Goal: Task Accomplishment & Management: Use online tool/utility

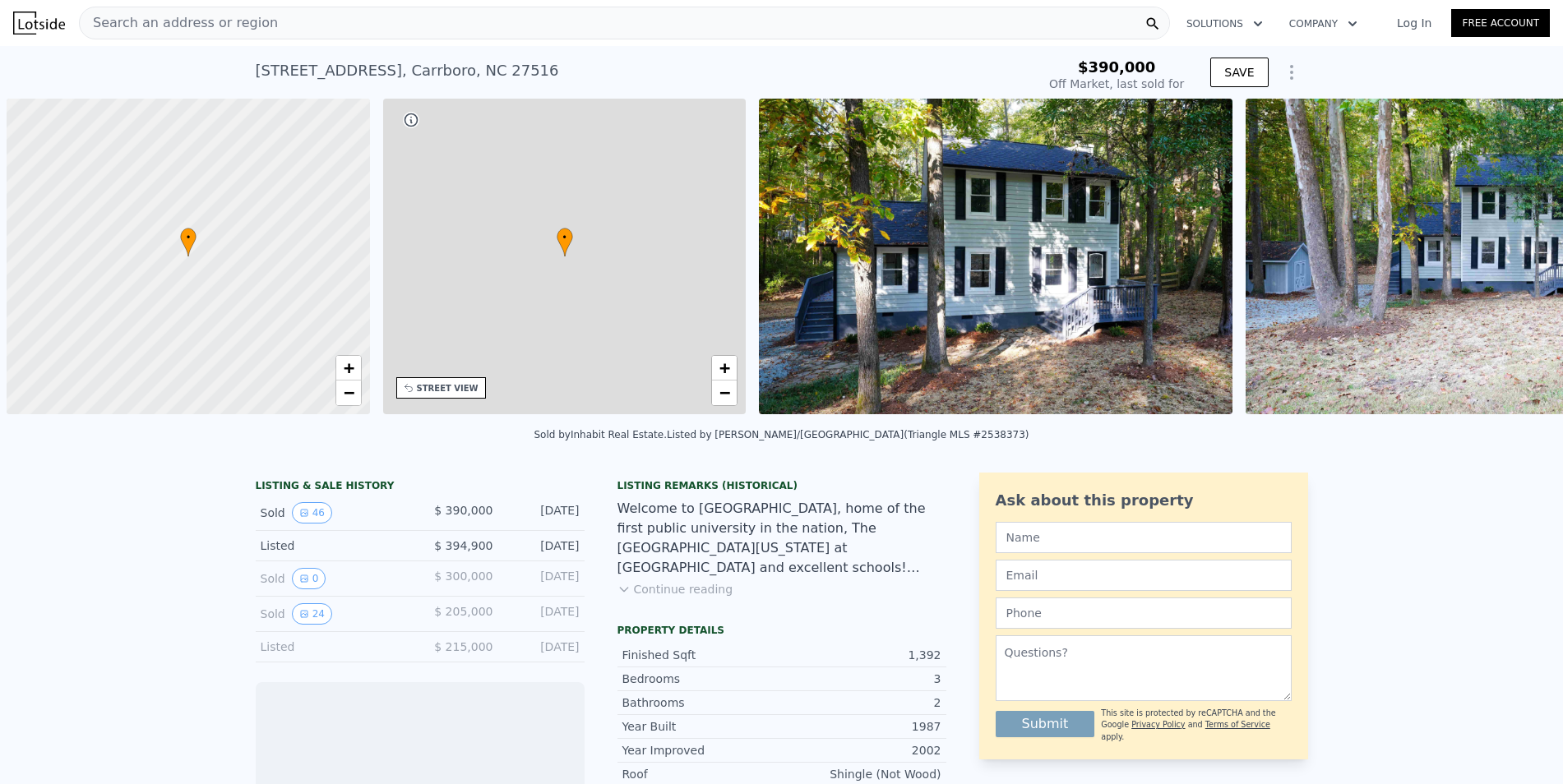
scroll to position [0, 7]
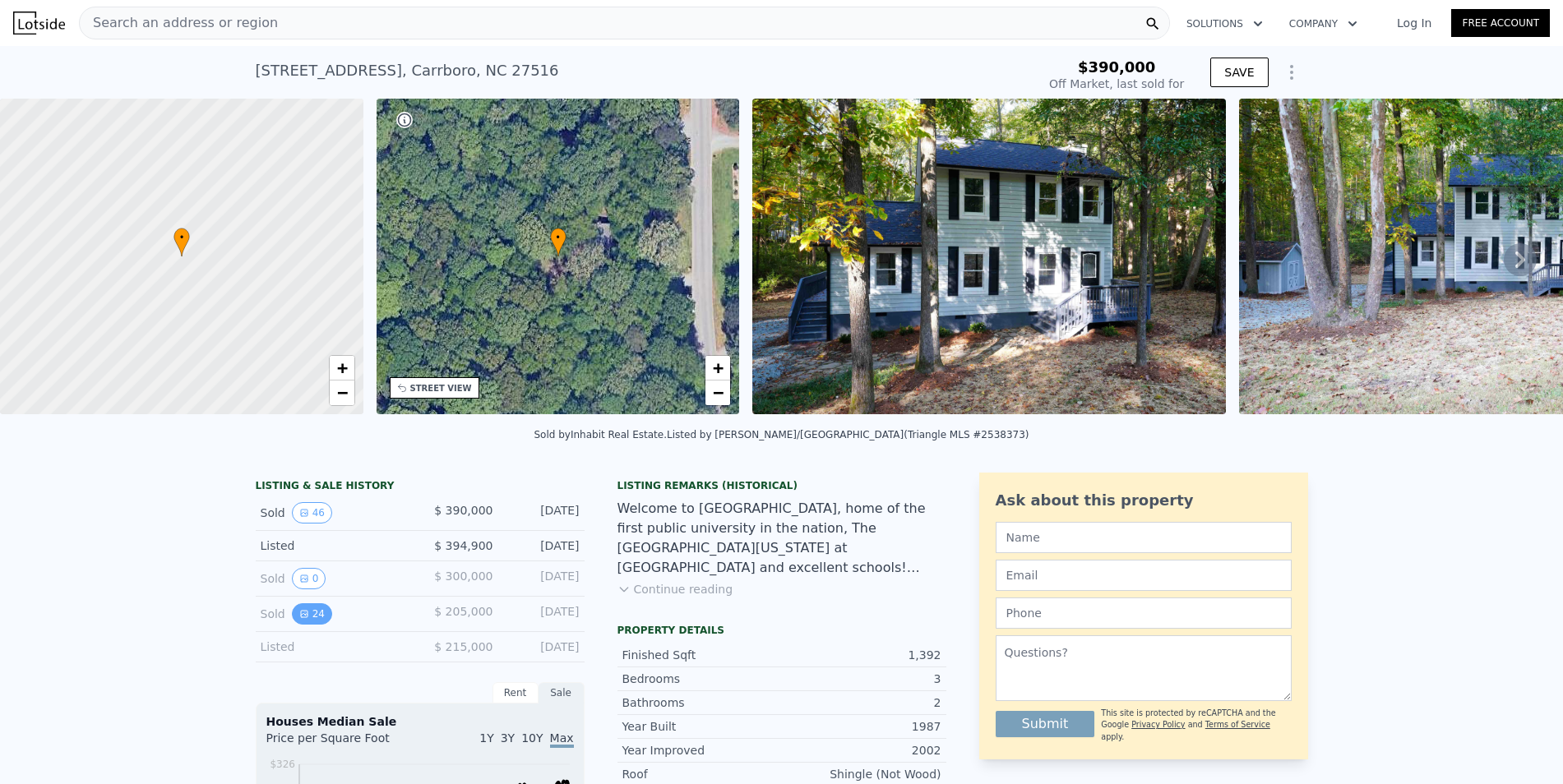
click at [312, 609] on button "24" at bounding box center [312, 614] width 41 height 22
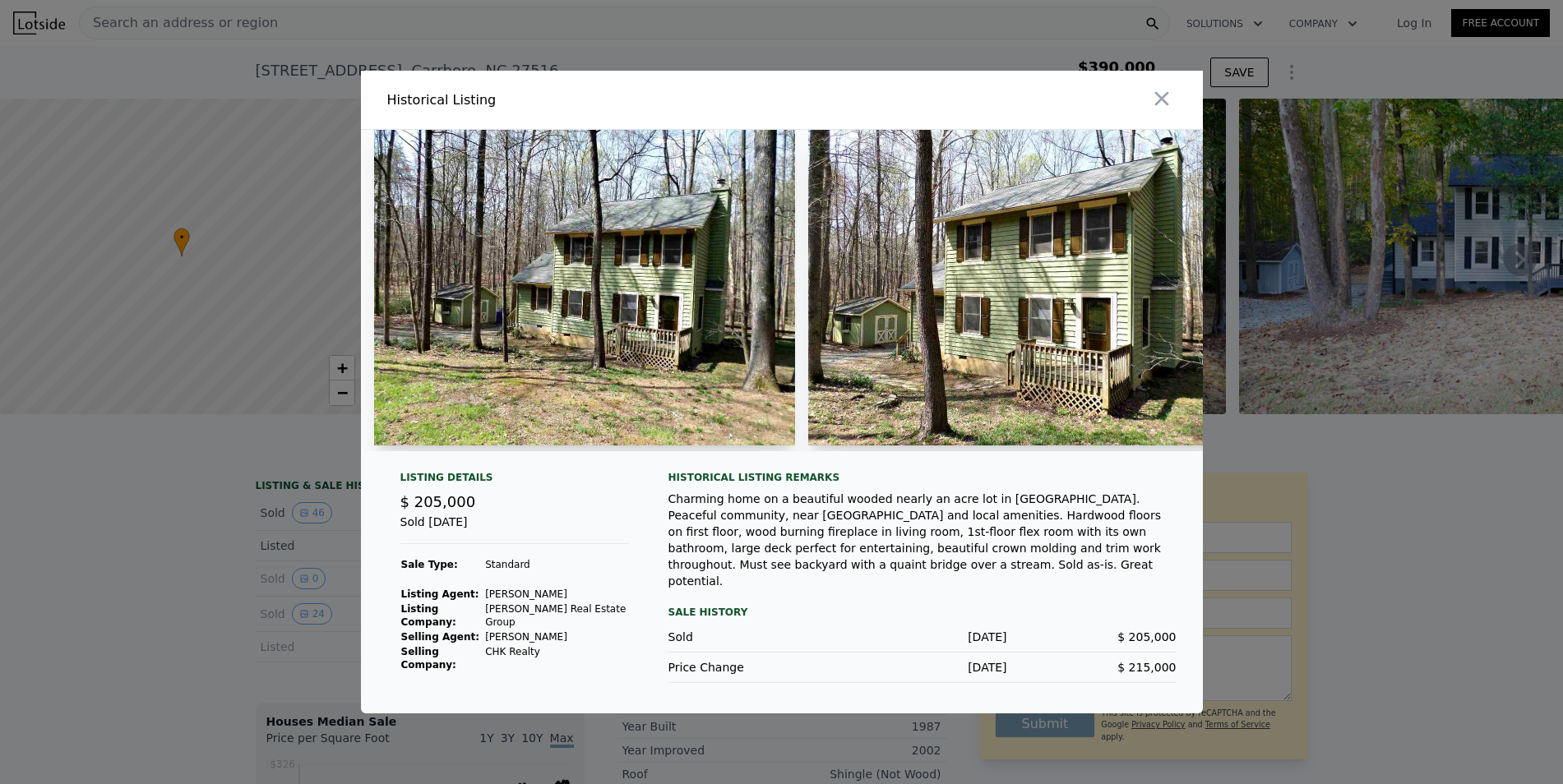
click at [989, 294] on img at bounding box center [1019, 288] width 421 height 316
drag, startPoint x: 1108, startPoint y: 528, endPoint x: 1121, endPoint y: 533, distance: 13.9
click at [1123, 532] on div "Charming home on a beautiful wooded nearly an acre lot in [GEOGRAPHIC_DATA]. Pe…" at bounding box center [923, 539] width 508 height 98
drag, startPoint x: 888, startPoint y: 547, endPoint x: 1169, endPoint y: 552, distance: 281.0
click at [1169, 552] on div "Charming home on a beautiful wooded nearly an acre lot in [GEOGRAPHIC_DATA]. Pe…" at bounding box center [923, 539] width 508 height 98
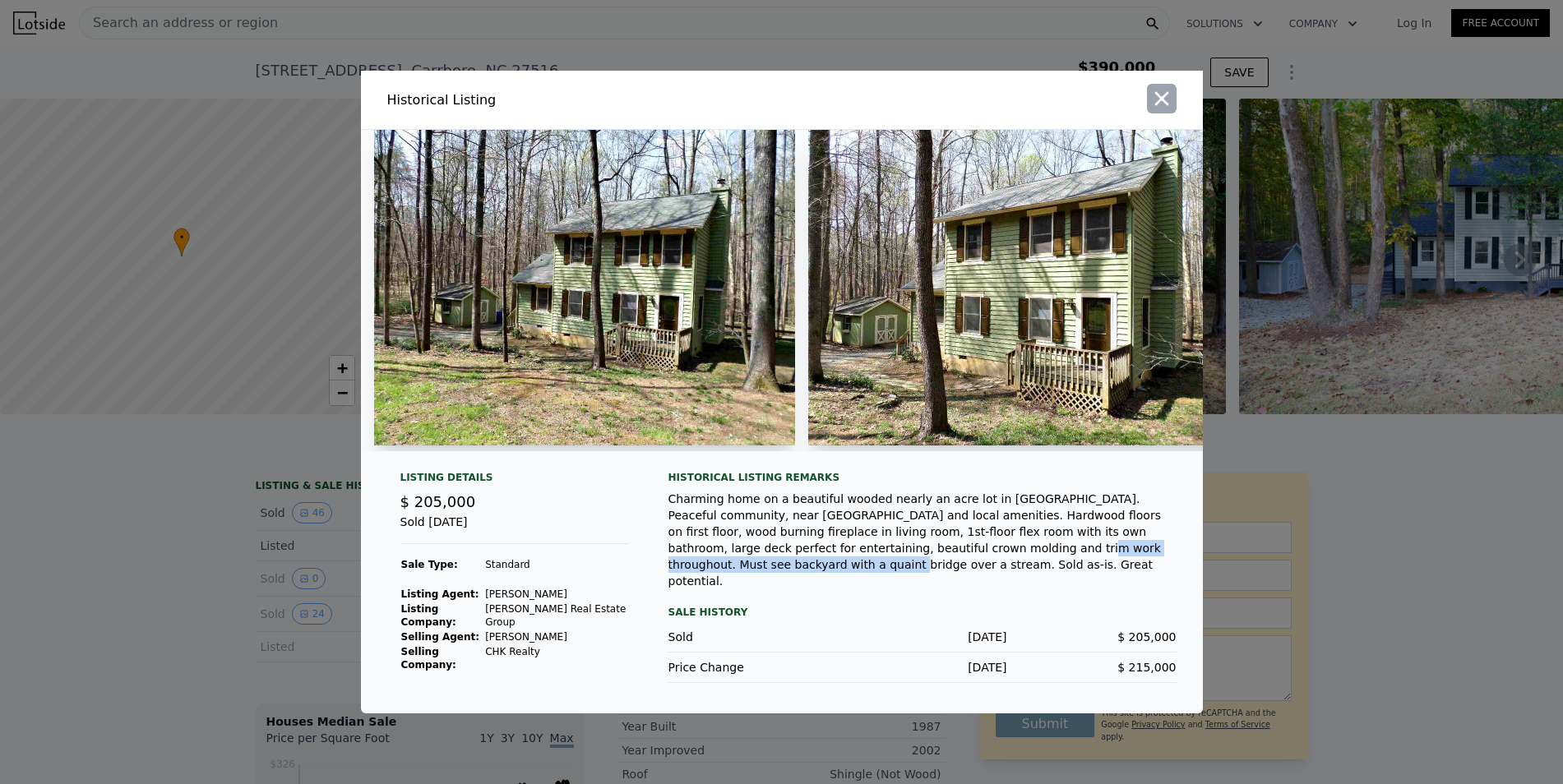
click at [1162, 100] on icon "button" at bounding box center [1161, 98] width 14 height 14
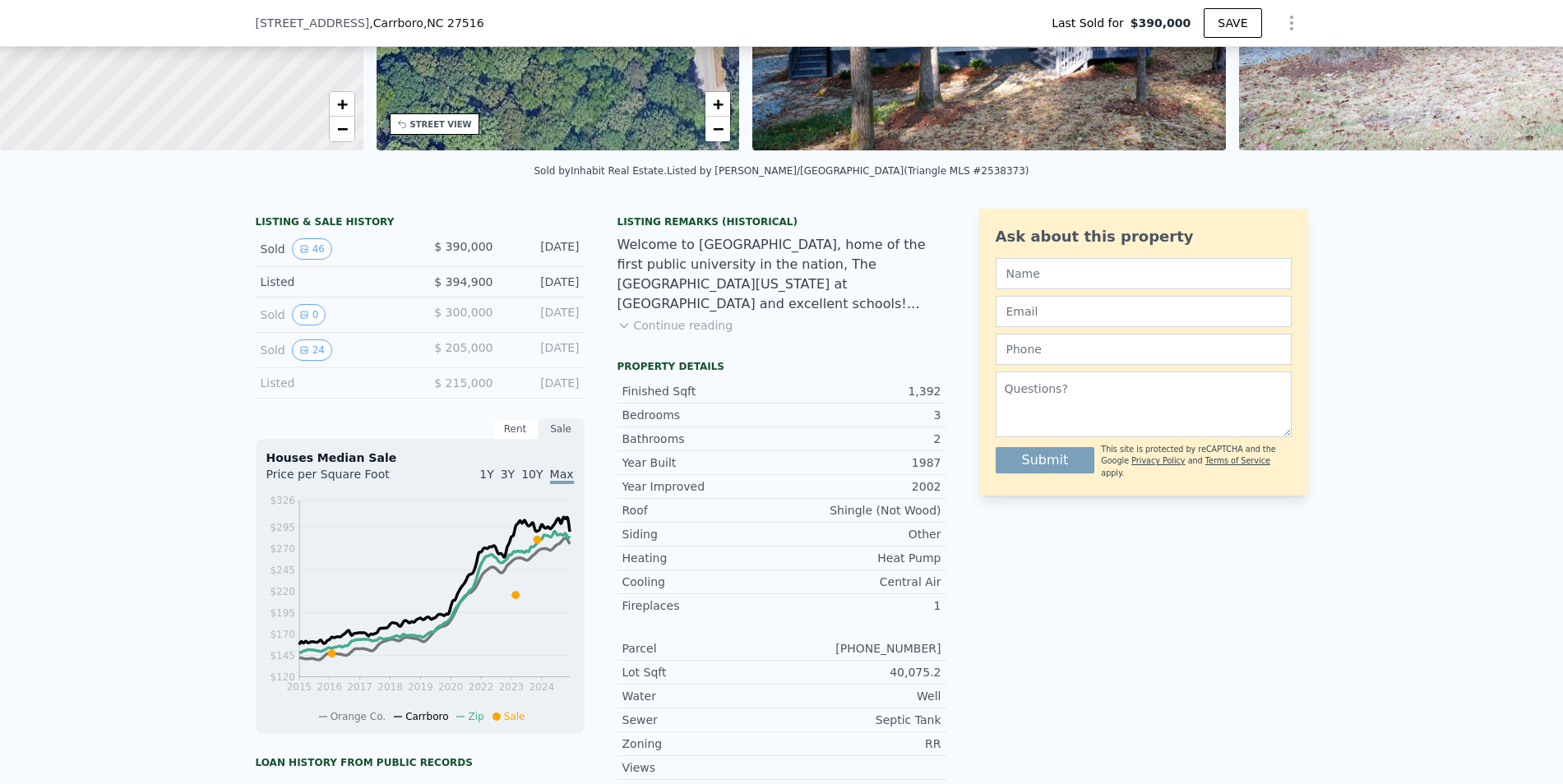
scroll to position [275, 0]
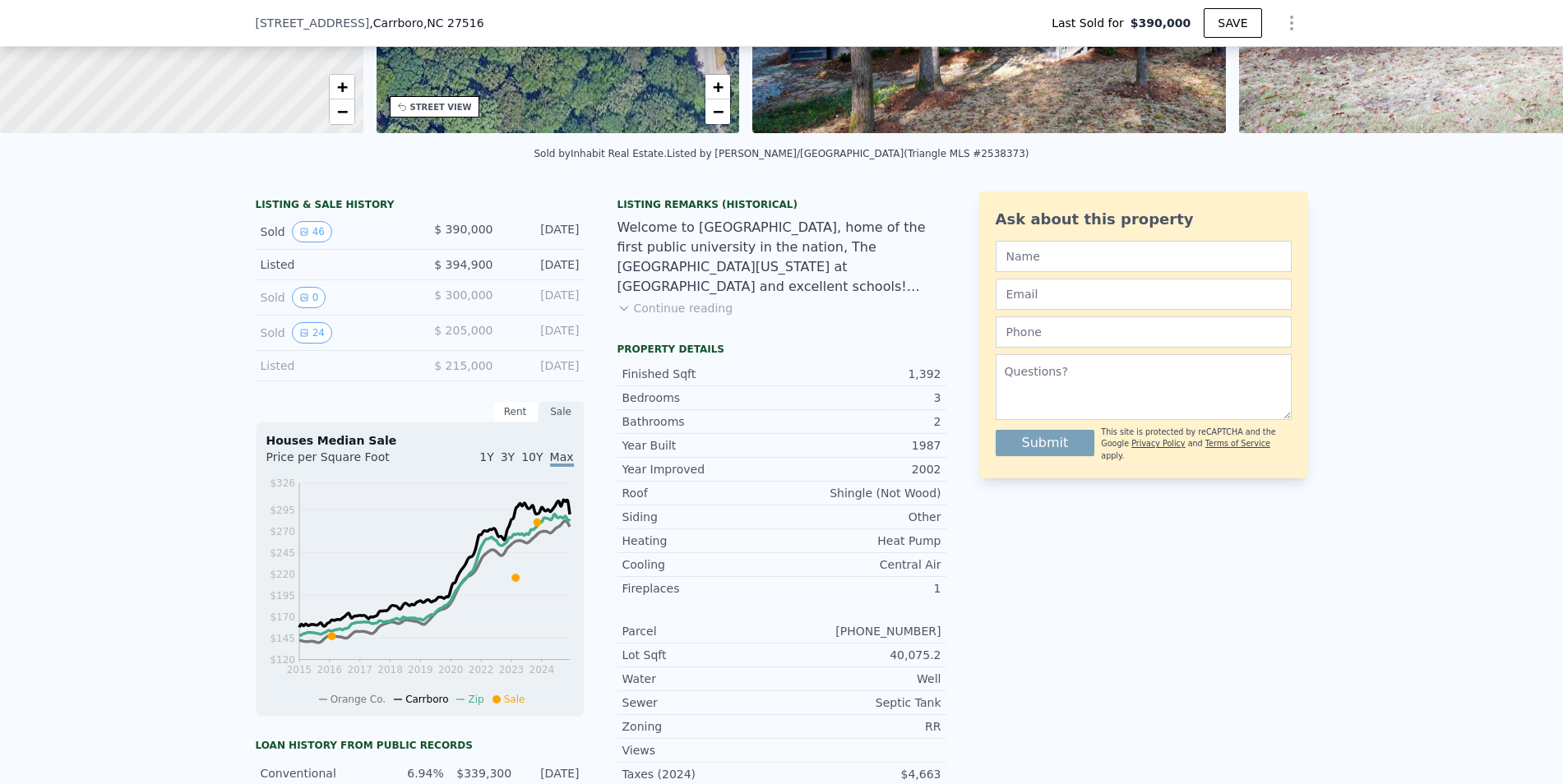
click at [518, 414] on div "Rent" at bounding box center [515, 412] width 46 height 22
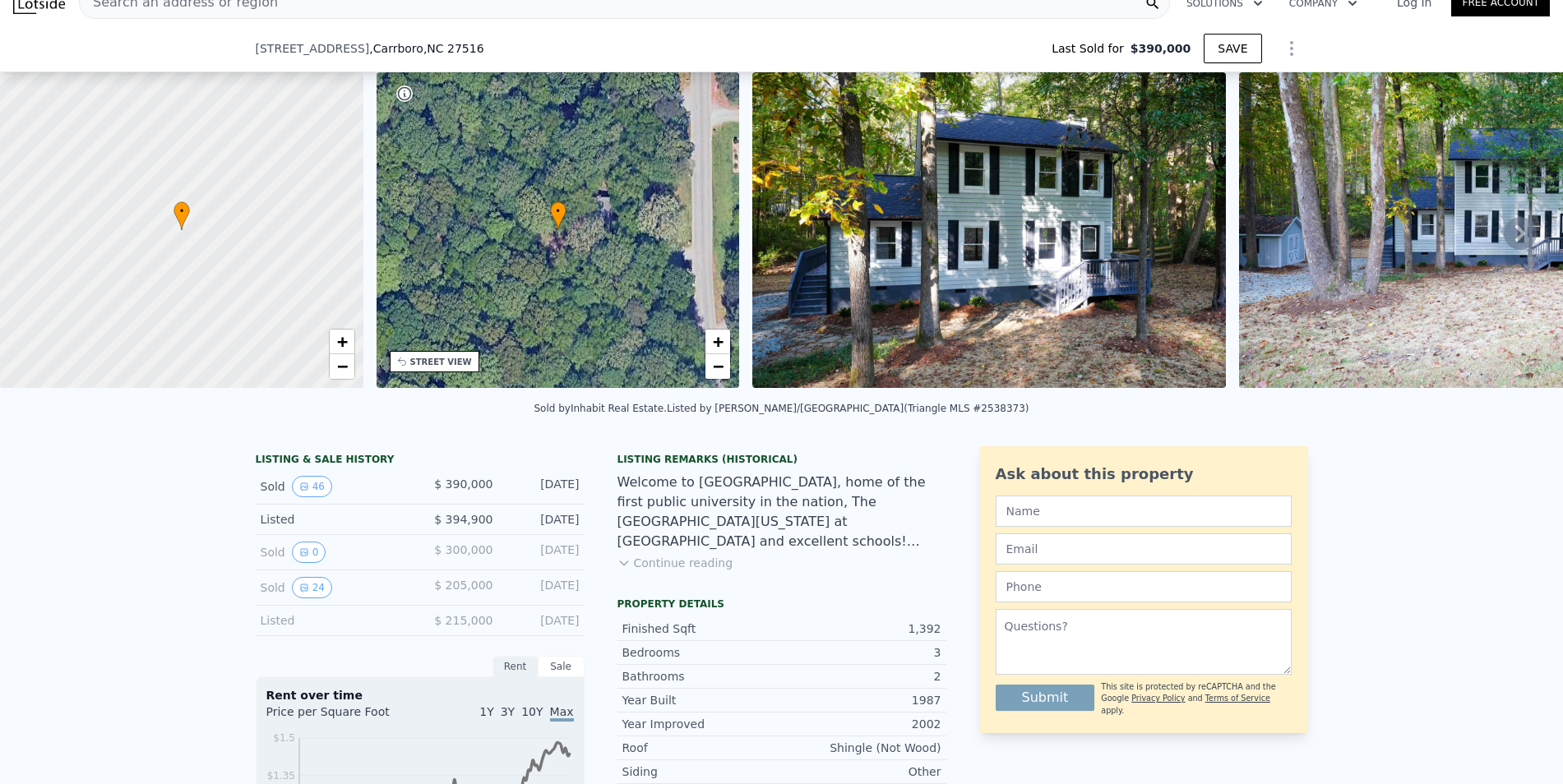
scroll to position [361, 0]
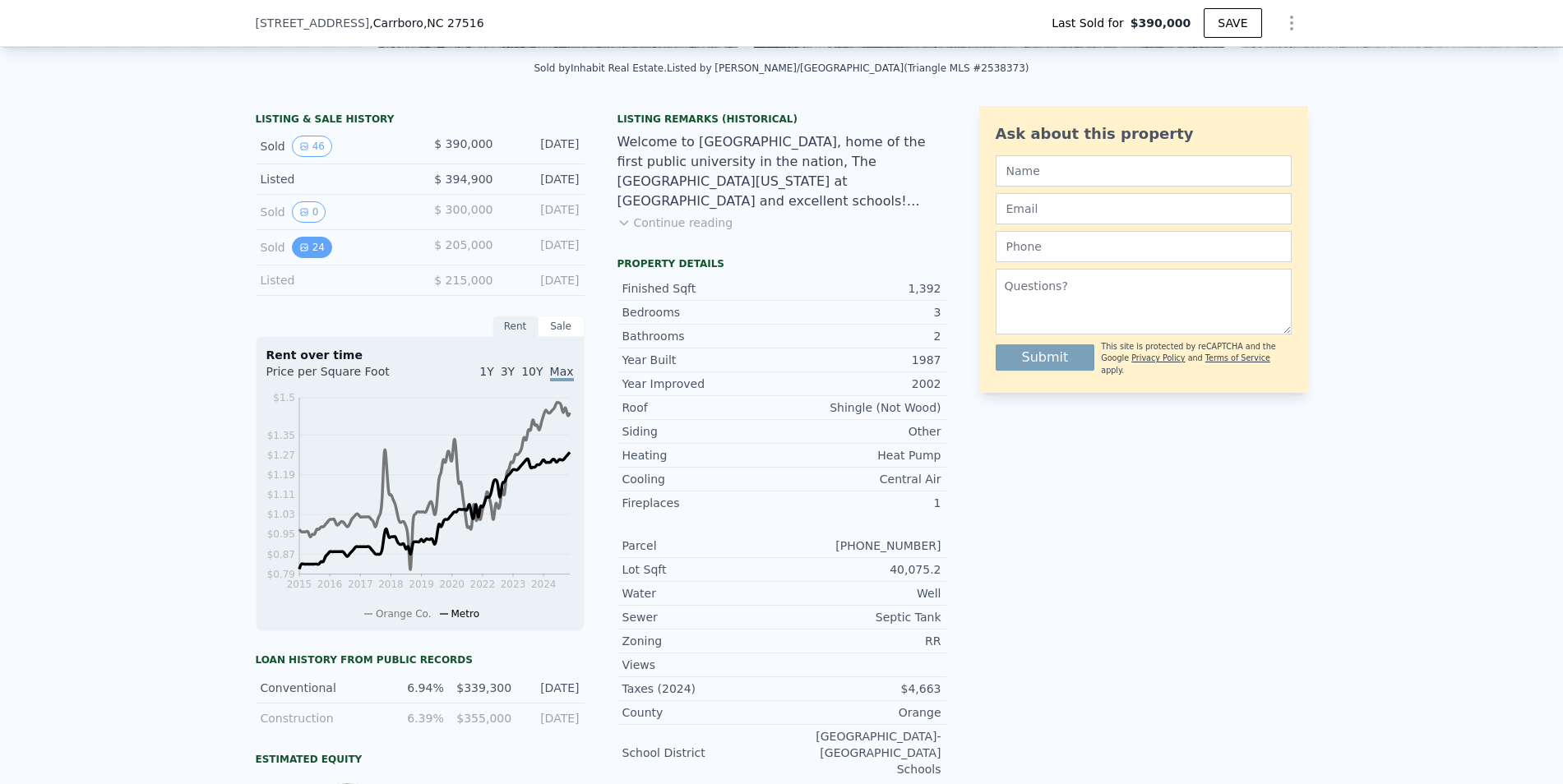
click at [322, 242] on button "24" at bounding box center [312, 247] width 41 height 22
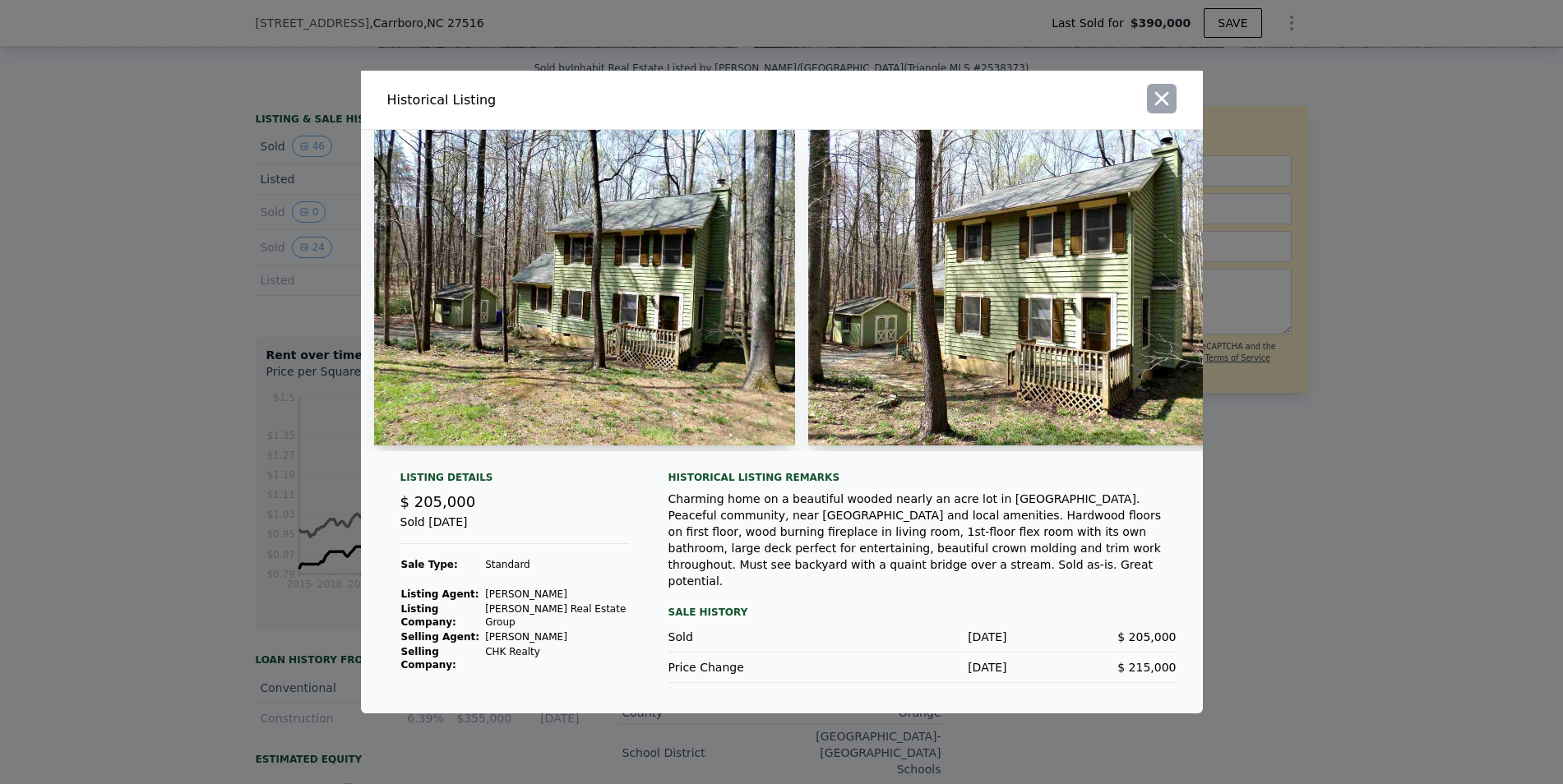
click at [1163, 103] on icon "button" at bounding box center [1162, 98] width 23 height 23
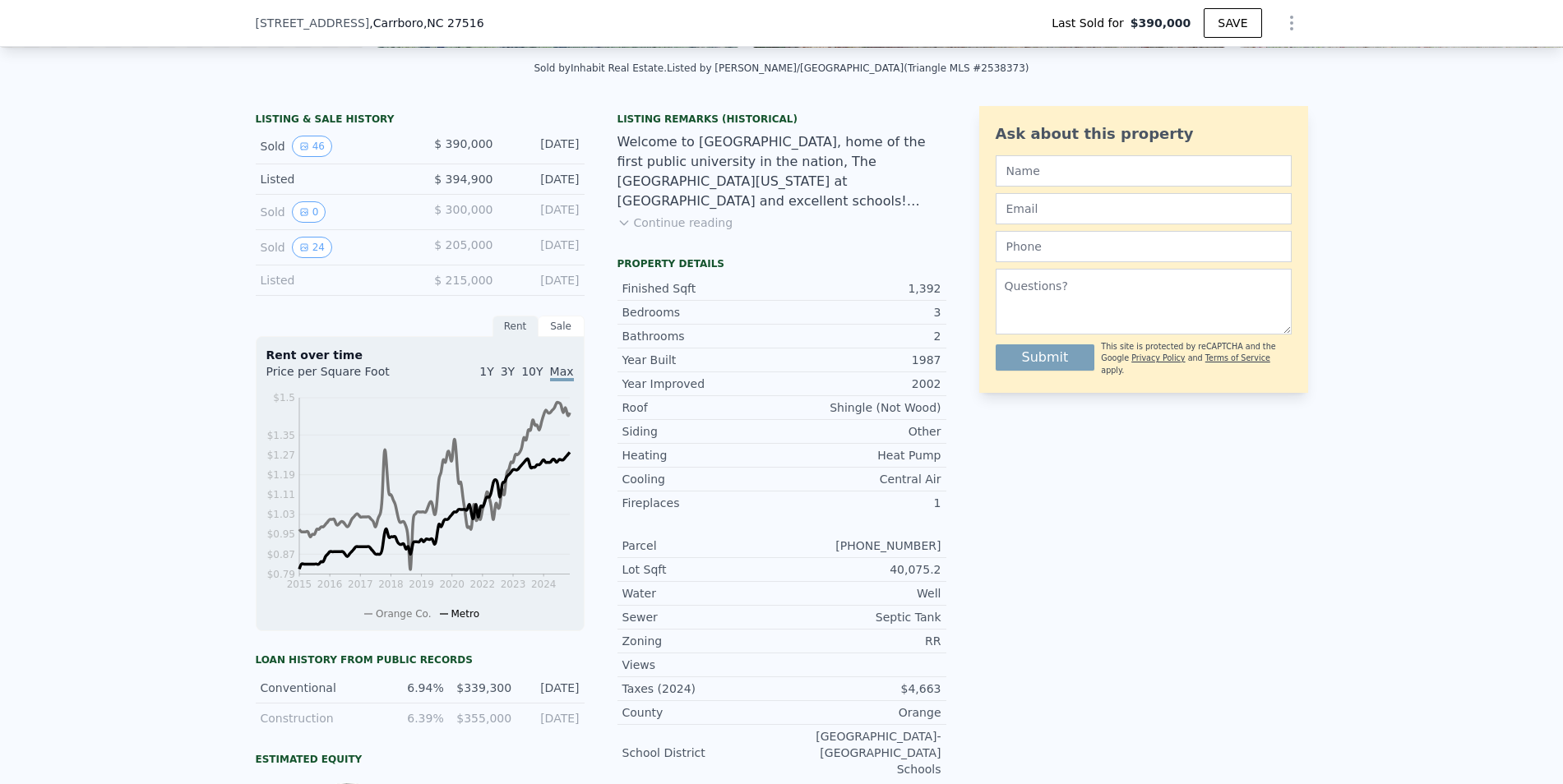
click at [669, 222] on button "Continue reading" at bounding box center [675, 222] width 116 height 17
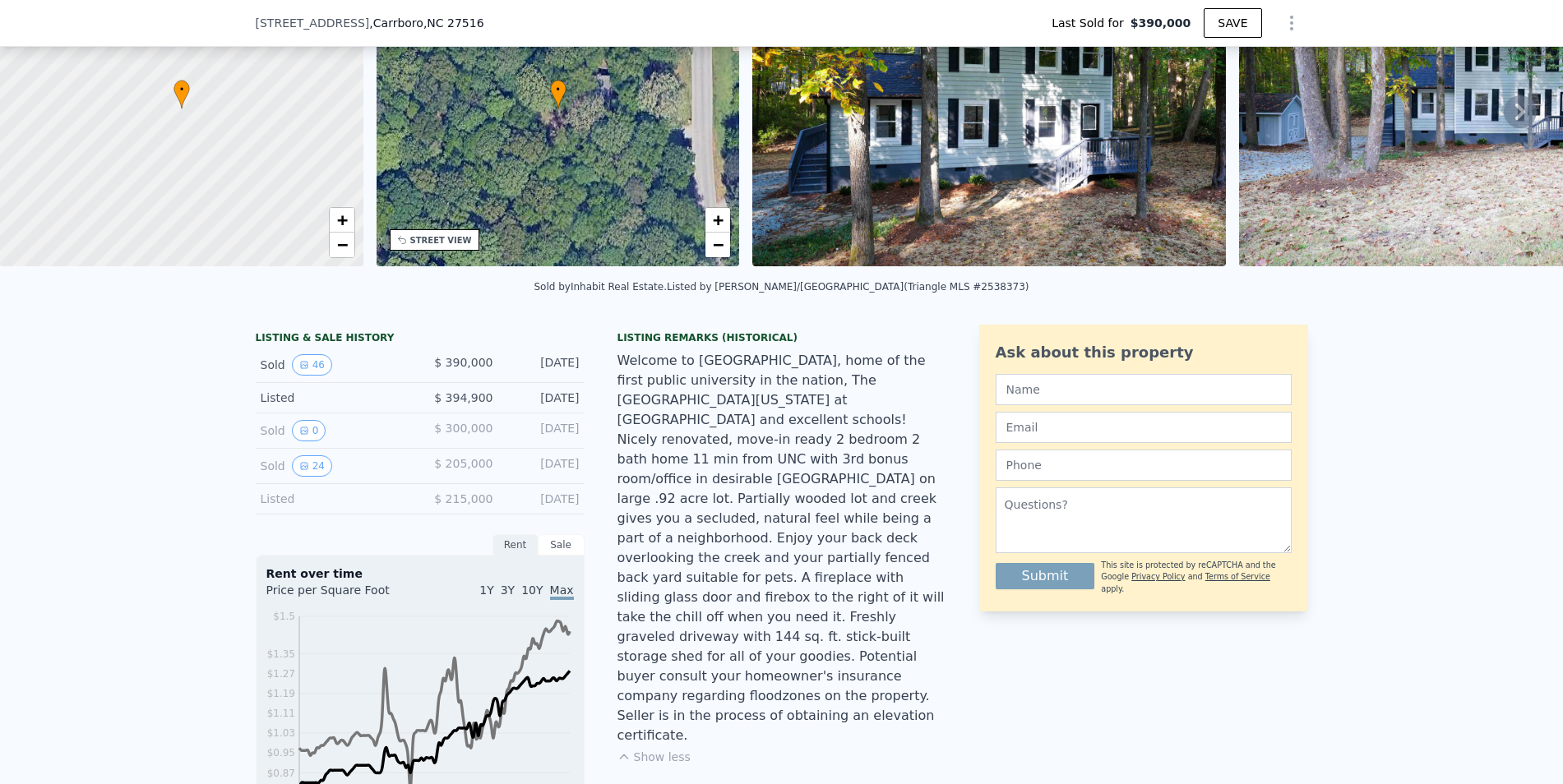
scroll to position [141, 0]
click at [294, 430] on button "0" at bounding box center [309, 432] width 35 height 22
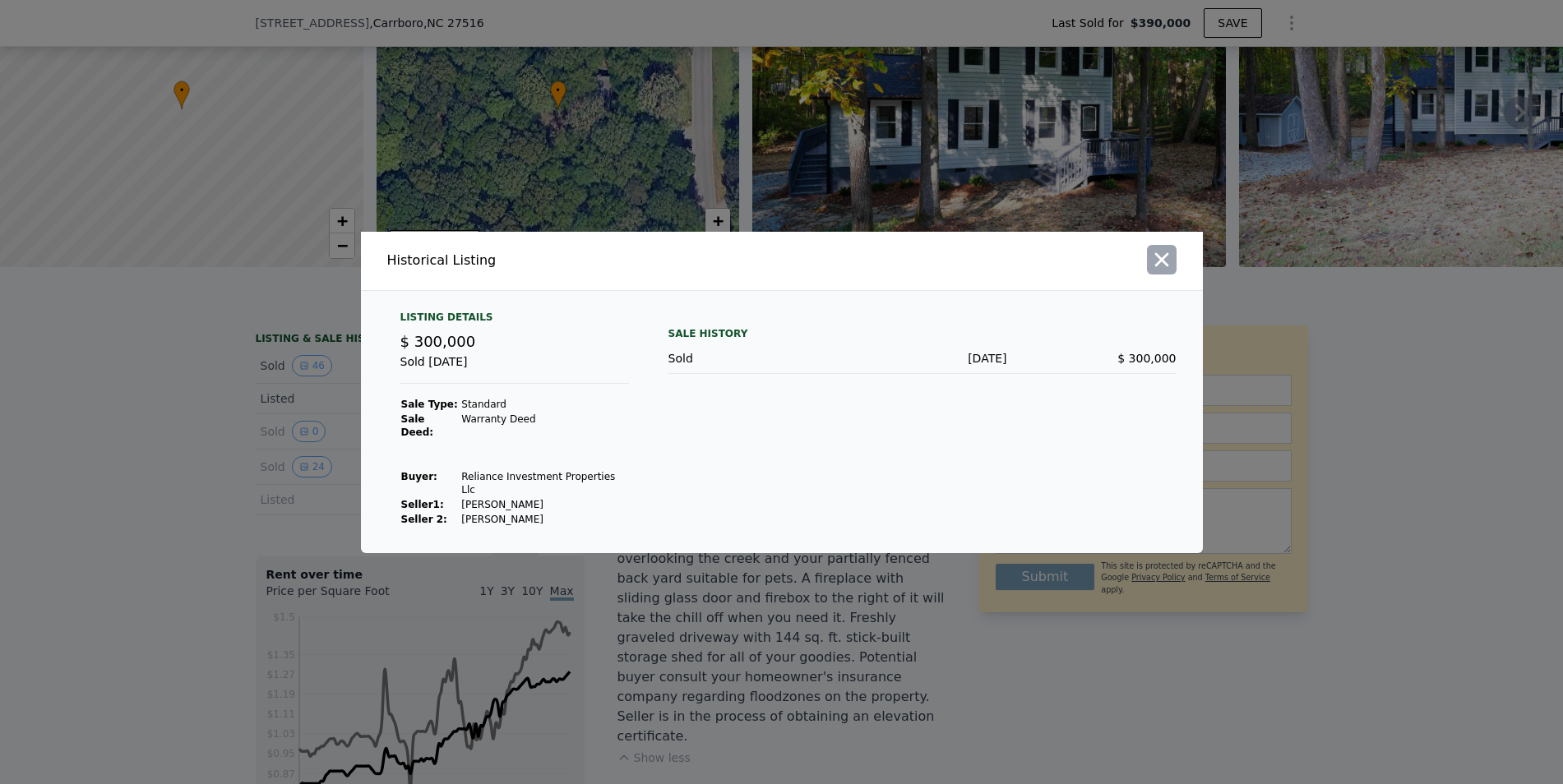
click at [1158, 271] on icon "button" at bounding box center [1162, 260] width 23 height 23
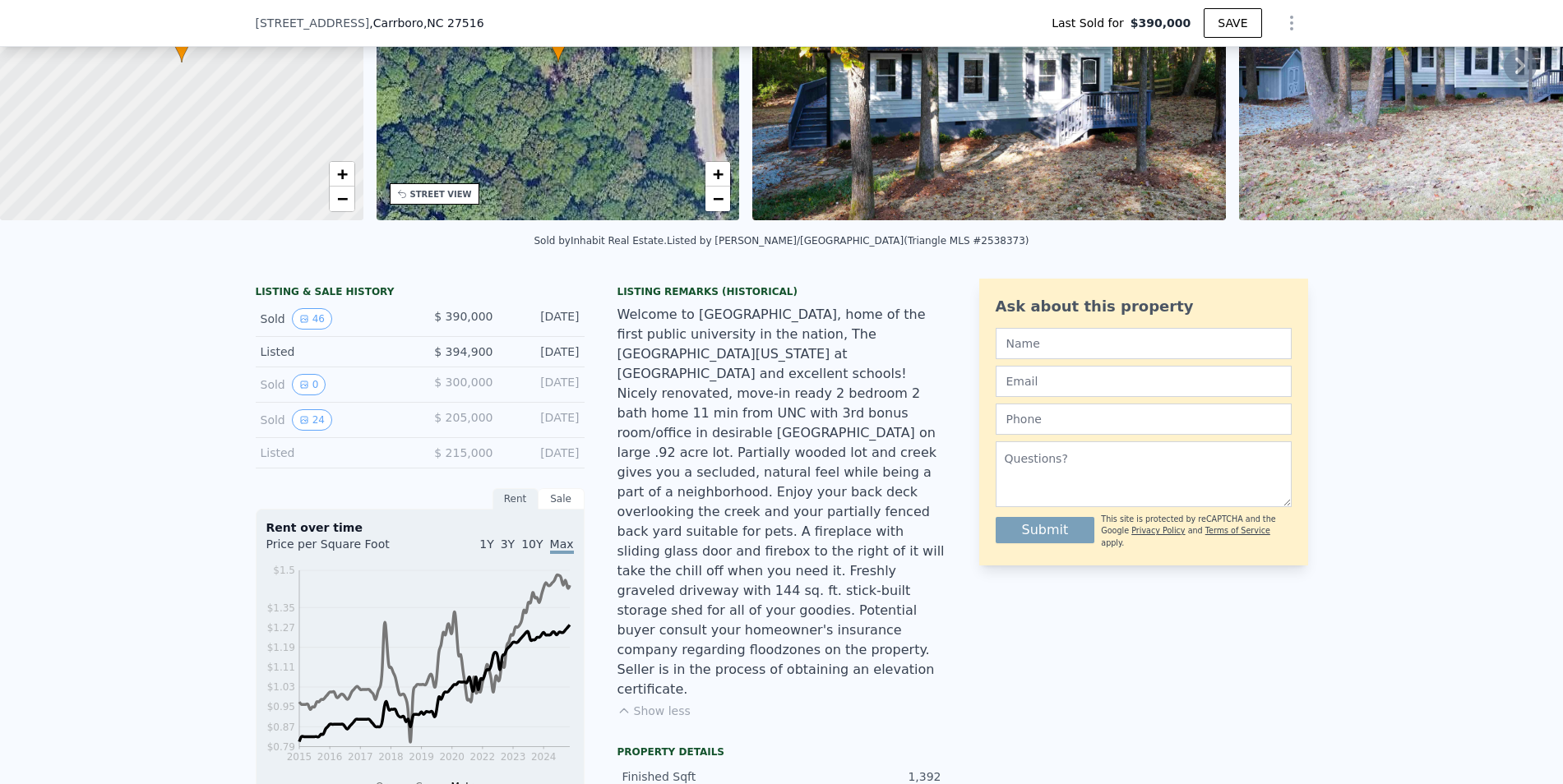
scroll to position [193, 0]
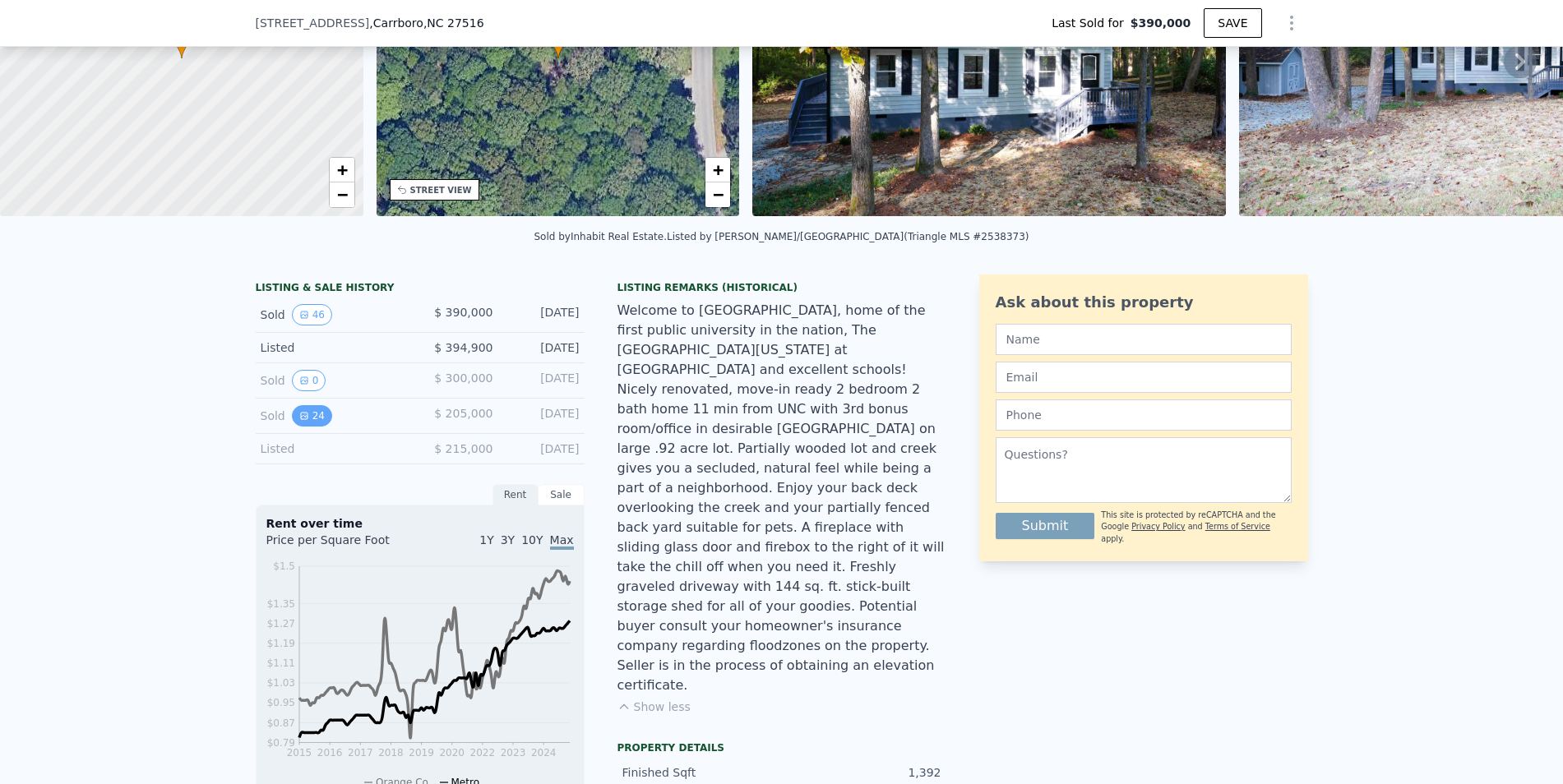
click at [311, 413] on button "24" at bounding box center [312, 416] width 41 height 22
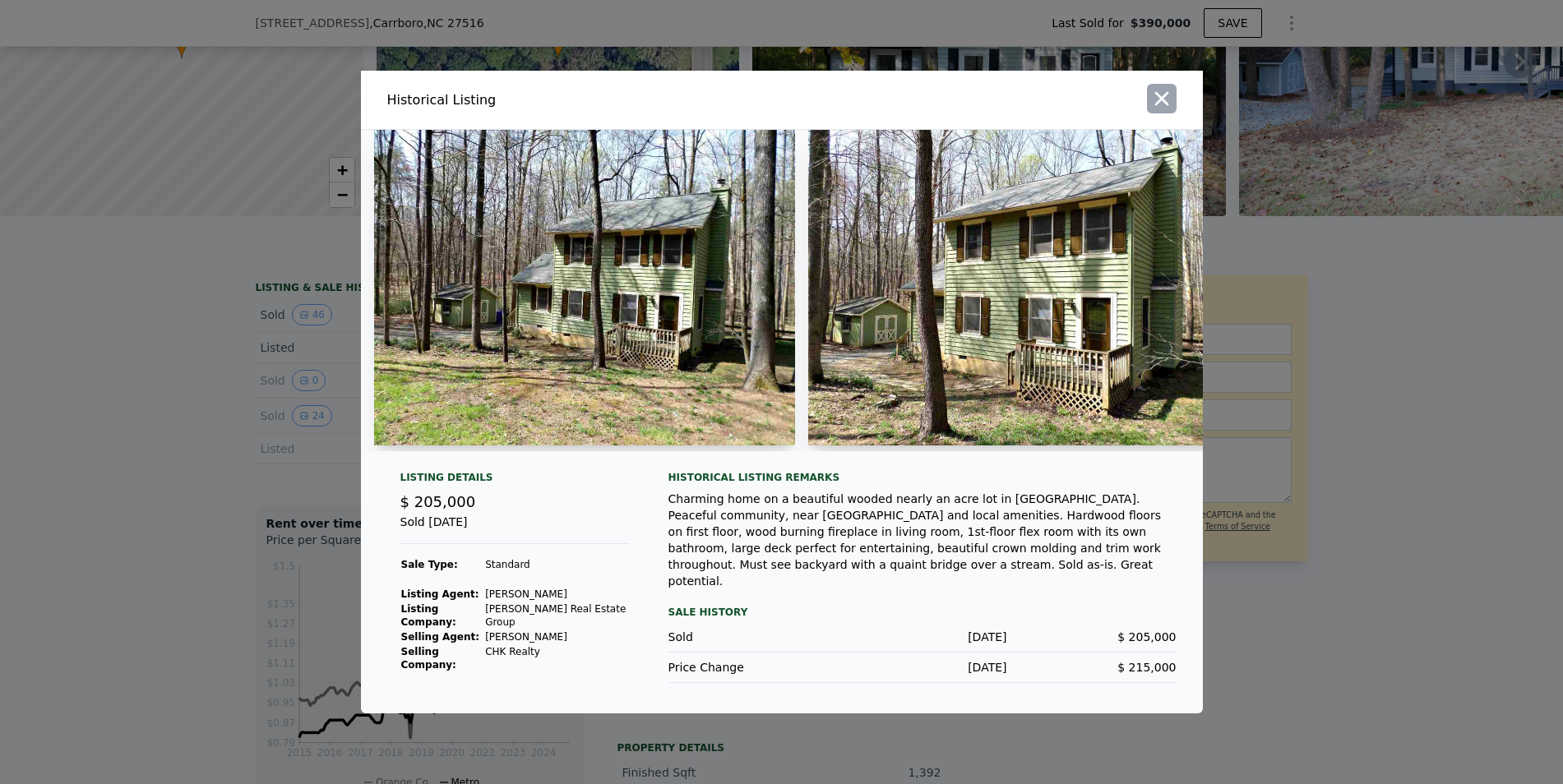
click at [1166, 98] on icon "button" at bounding box center [1162, 98] width 23 height 23
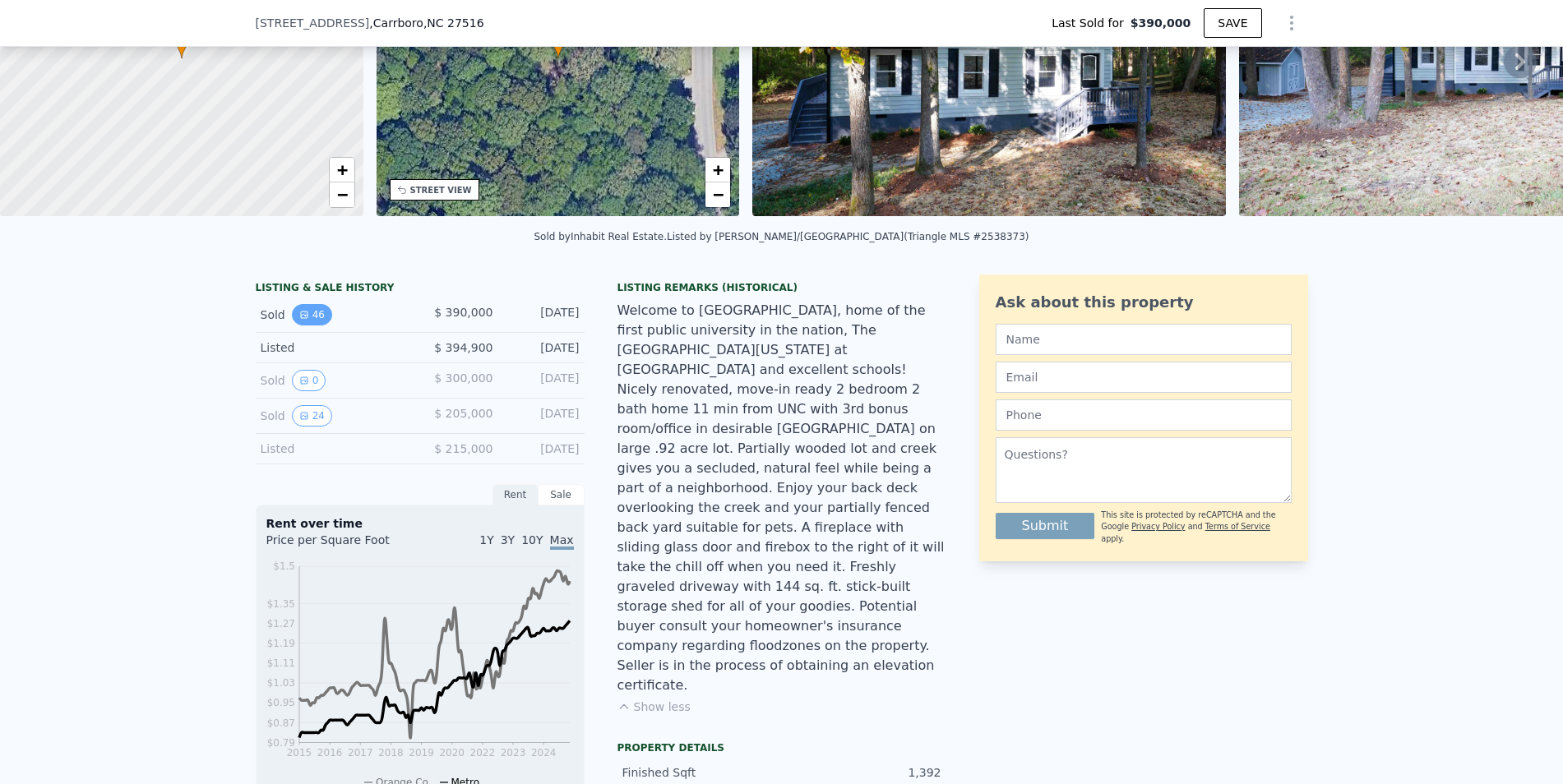
click at [310, 315] on button "46" at bounding box center [312, 315] width 41 height 22
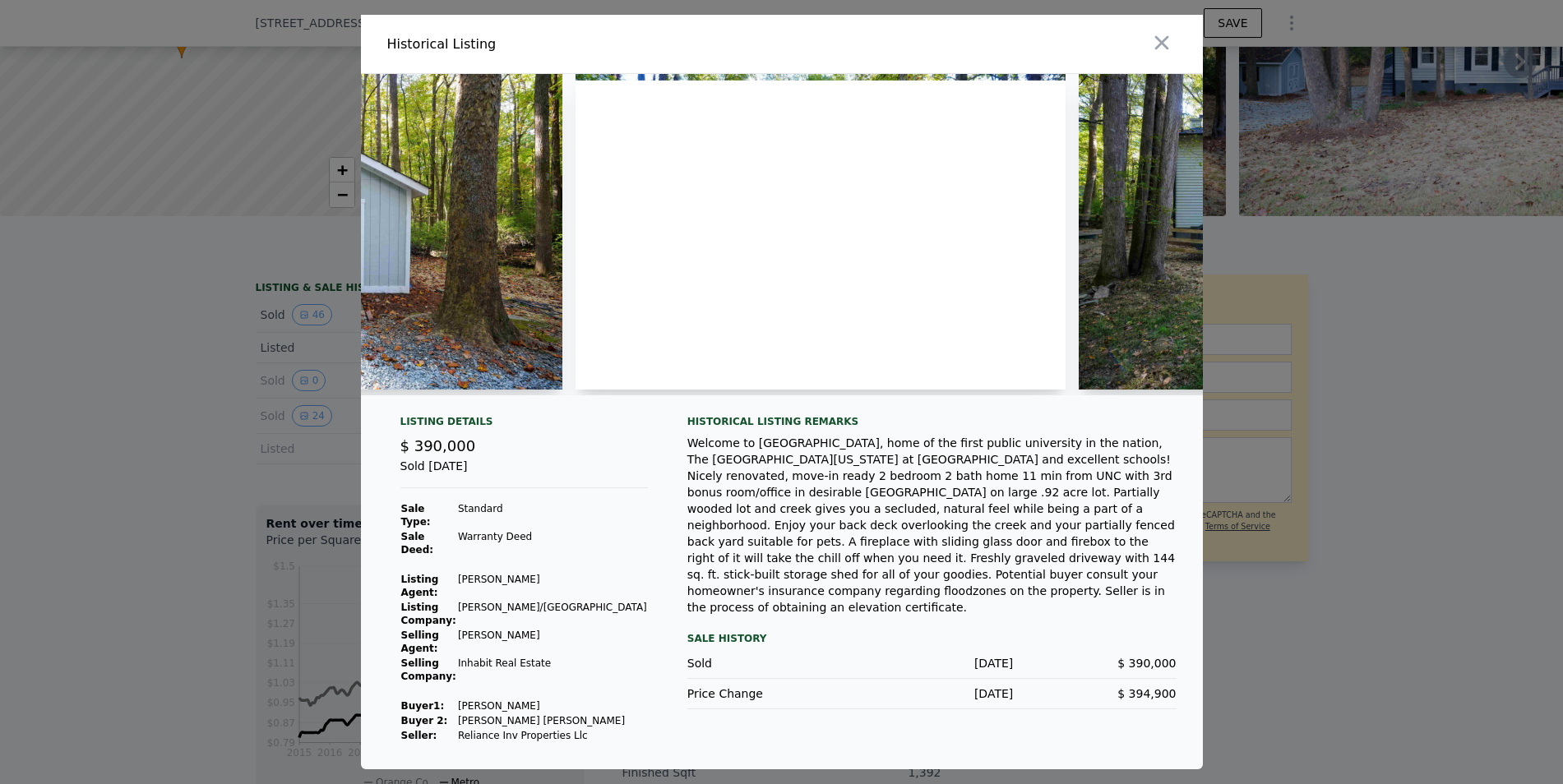
scroll to position [0, 2537]
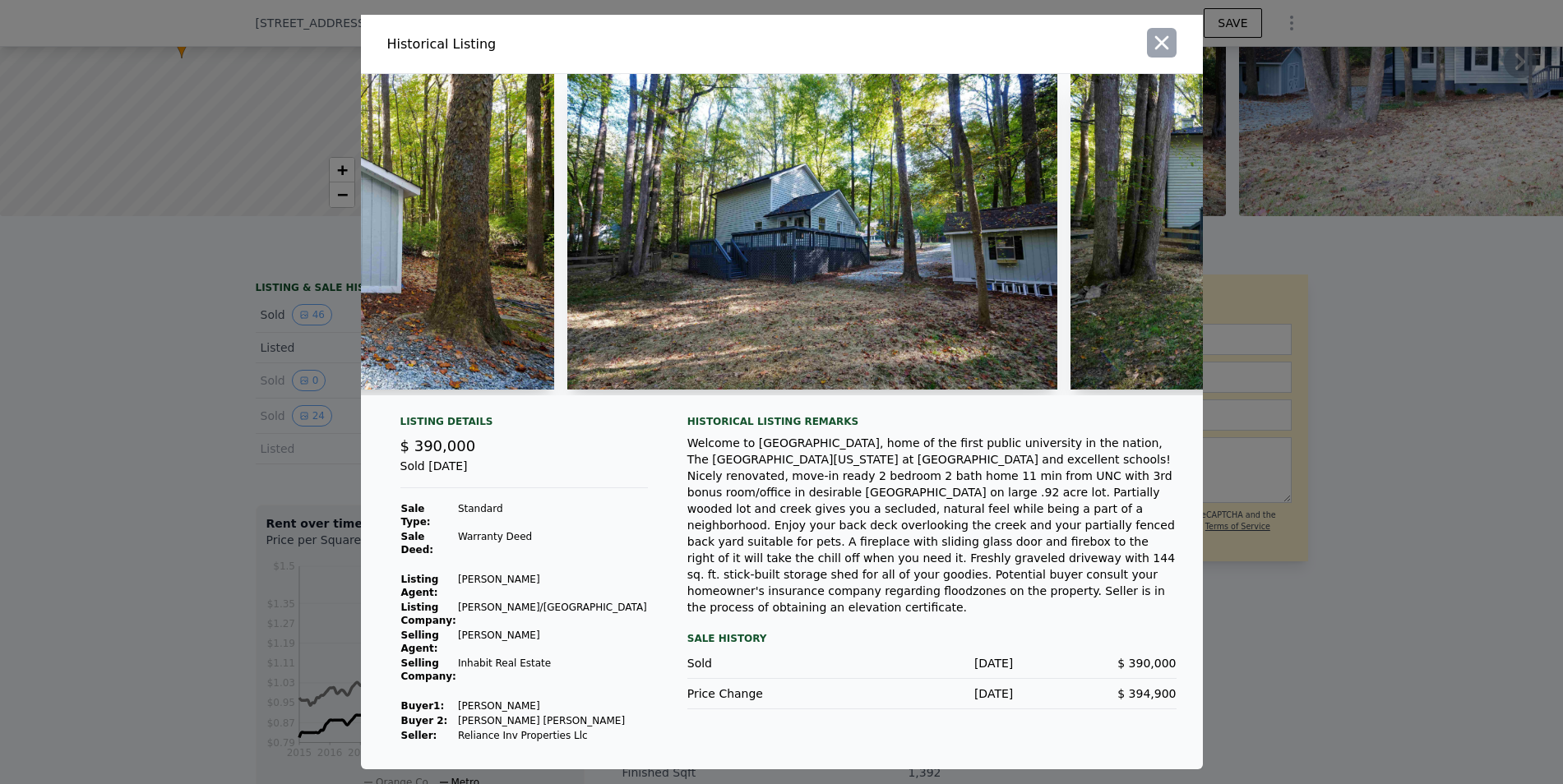
click at [1162, 55] on icon "button" at bounding box center [1162, 43] width 23 height 23
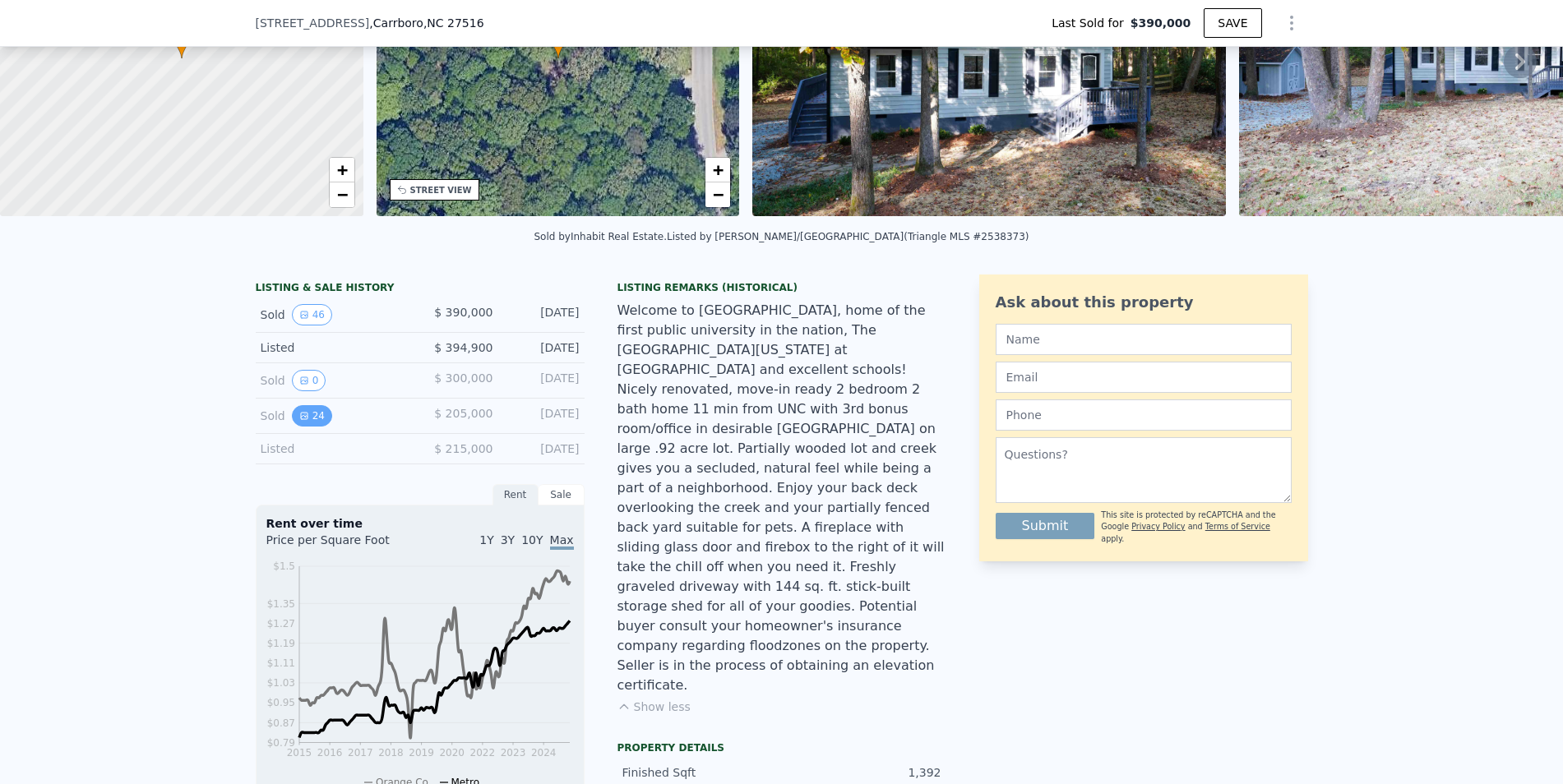
click at [313, 419] on button "24" at bounding box center [312, 416] width 41 height 22
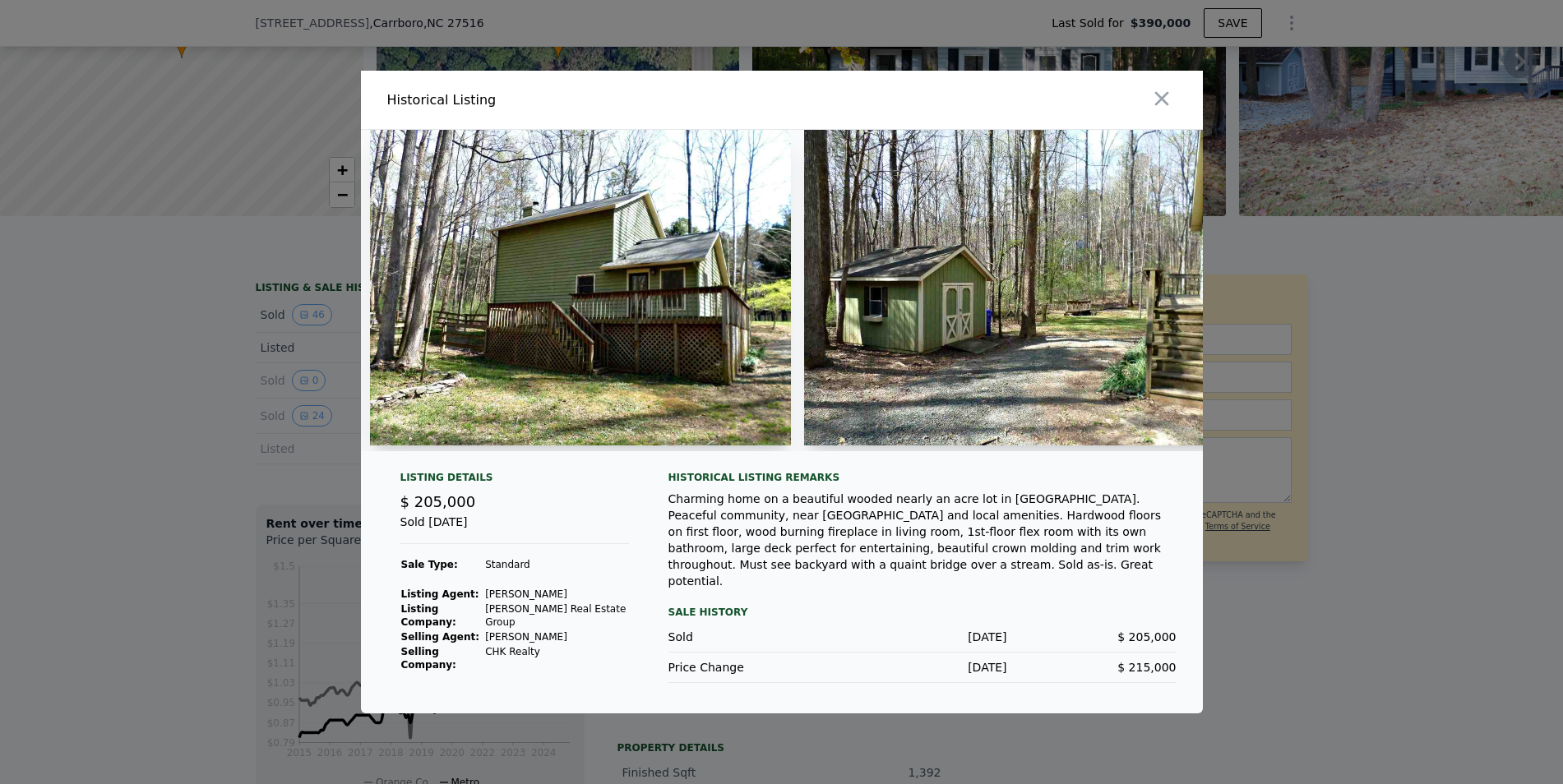
scroll to position [0, 1748]
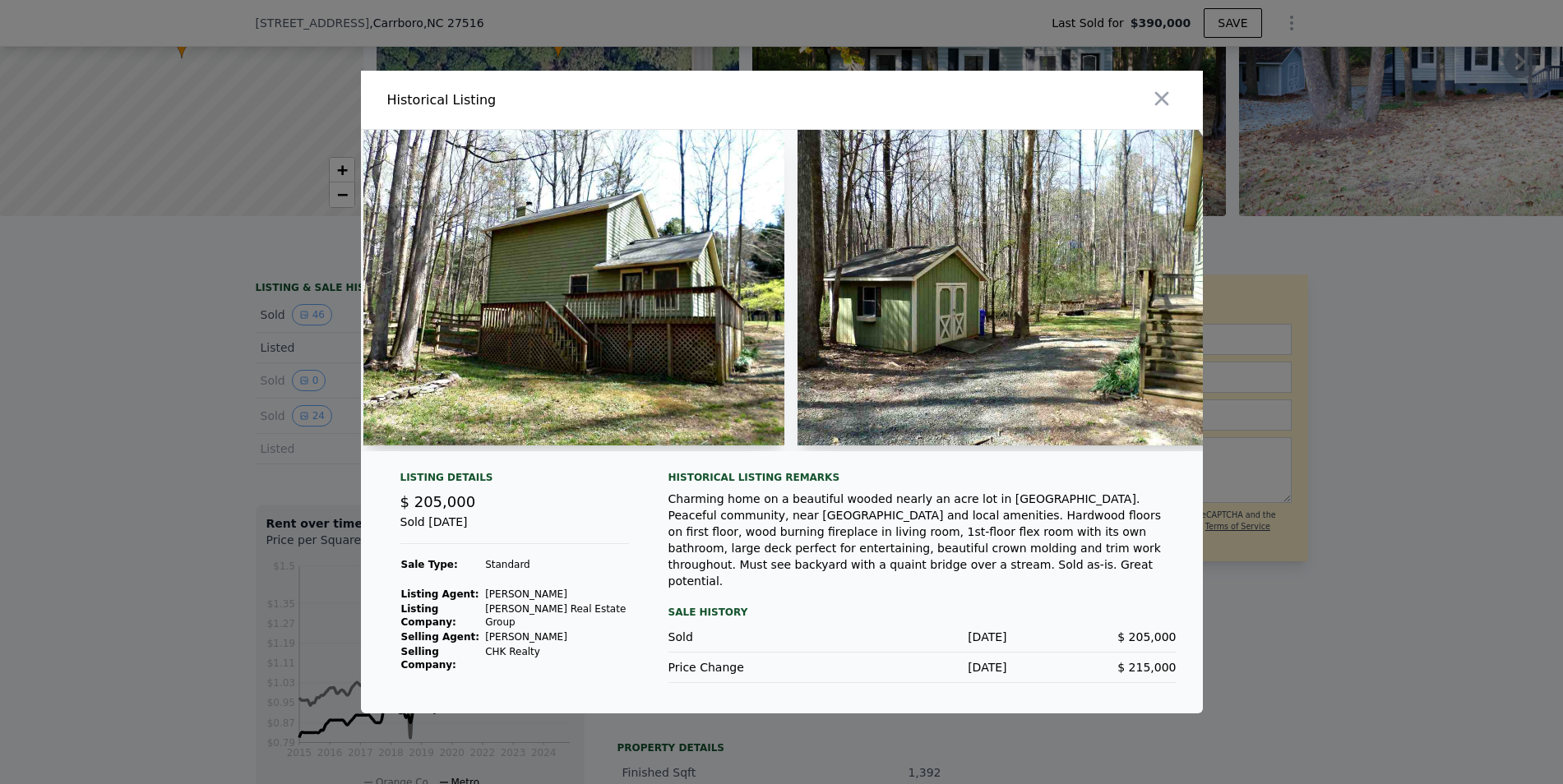
click at [962, 334] on img at bounding box center [1008, 288] width 421 height 316
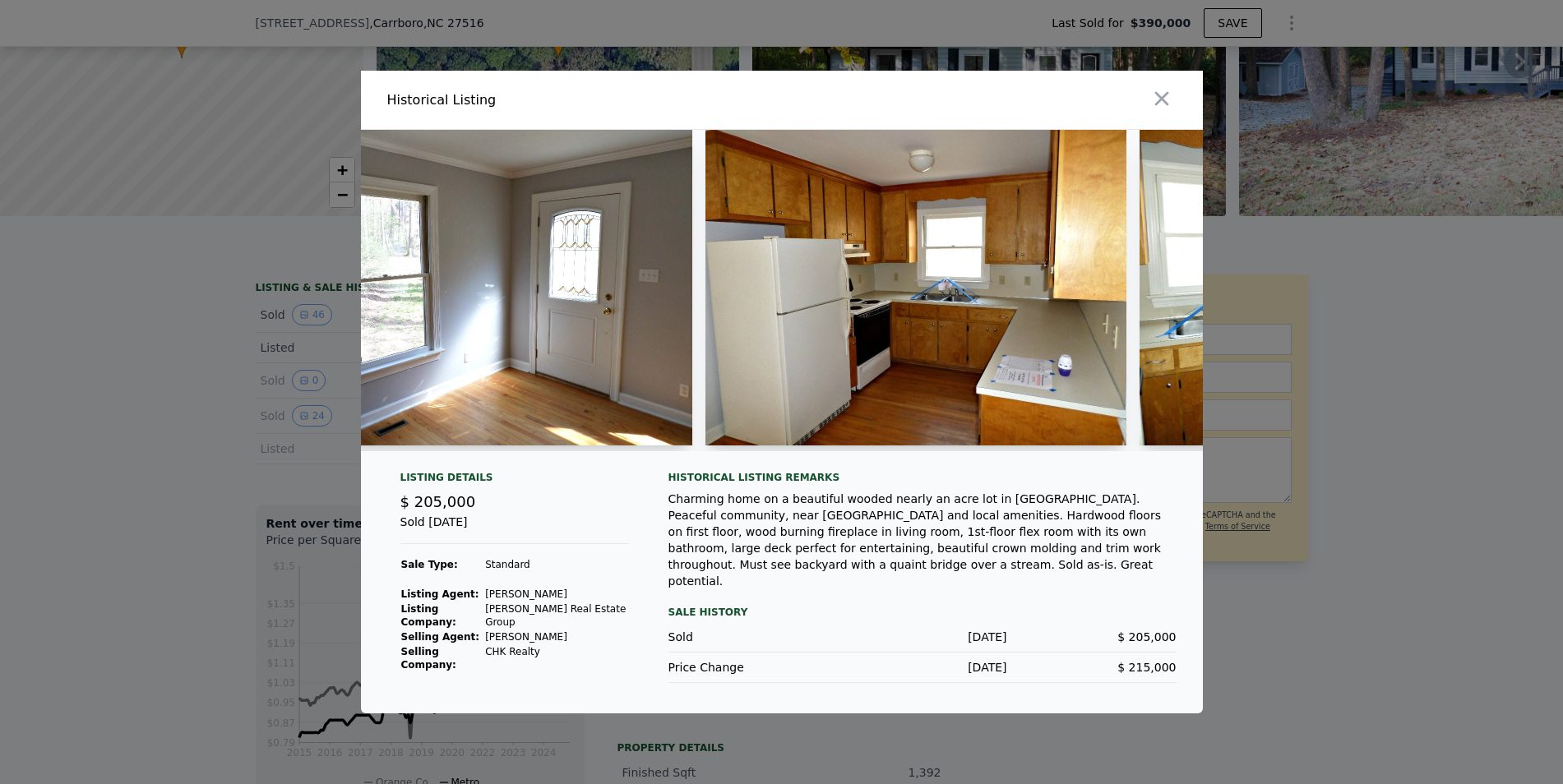
scroll to position [0, 4015]
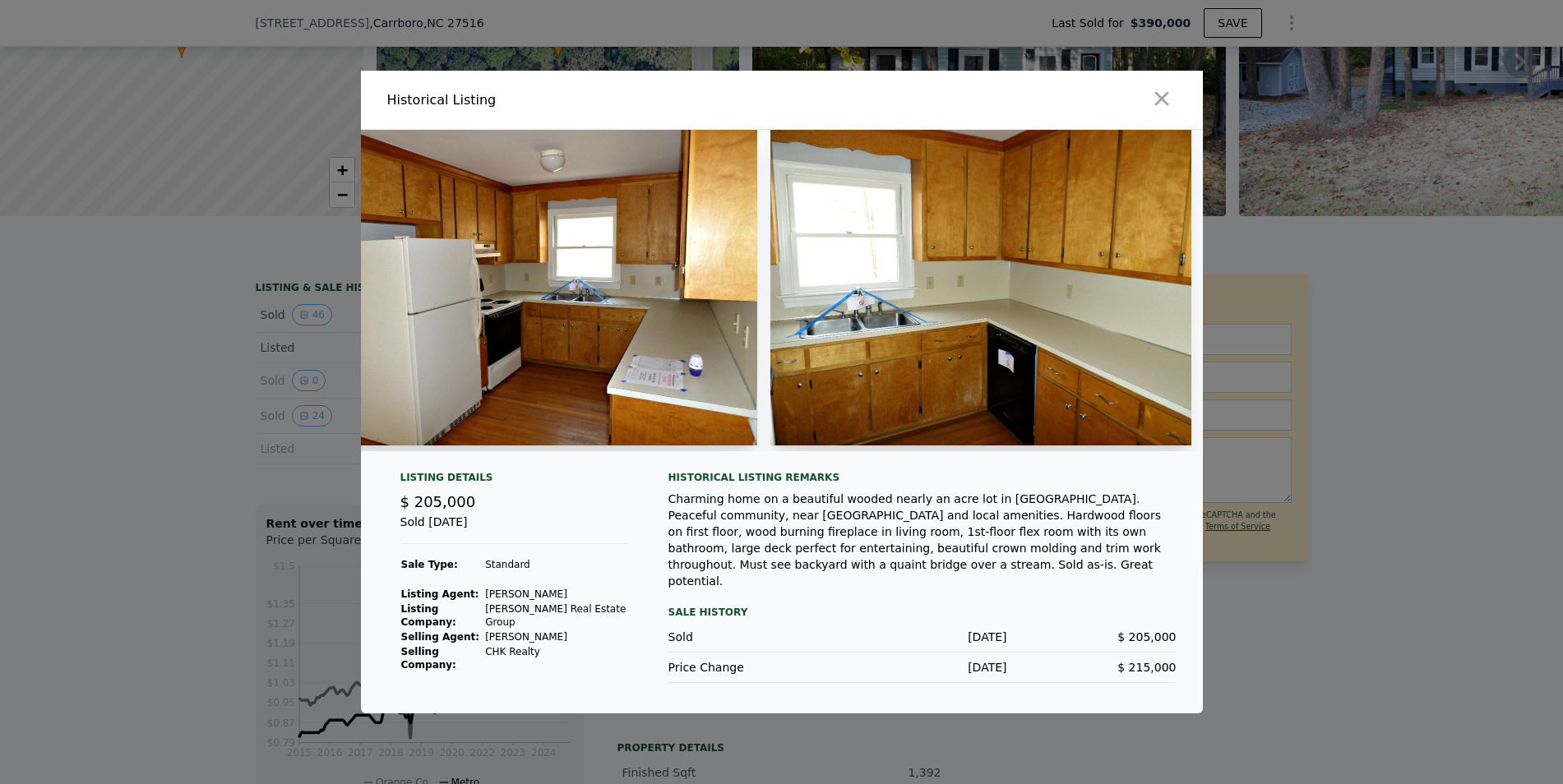
type input "$ 464,000"
type input "$ 23,156"
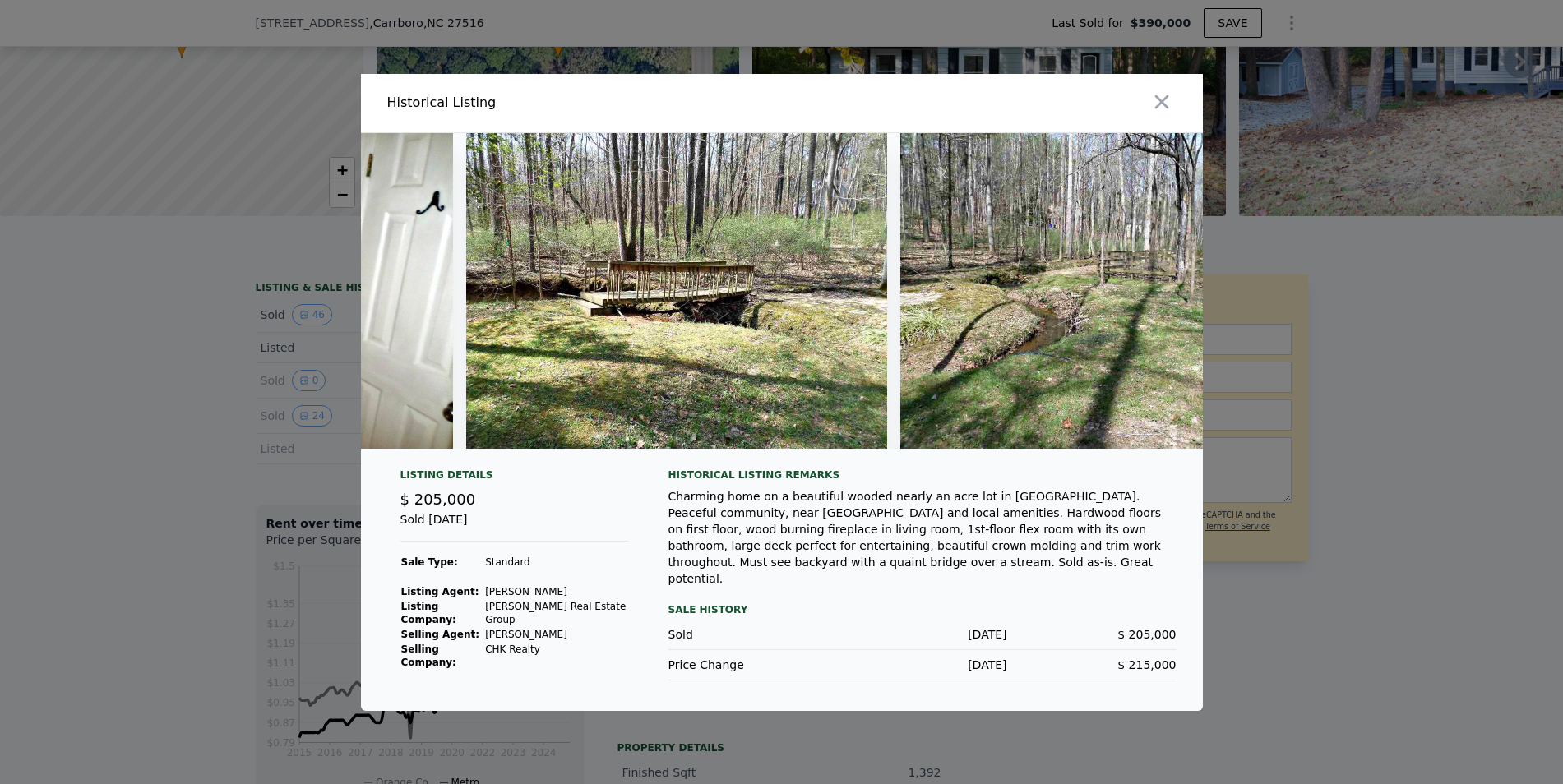
scroll to position [0, 9603]
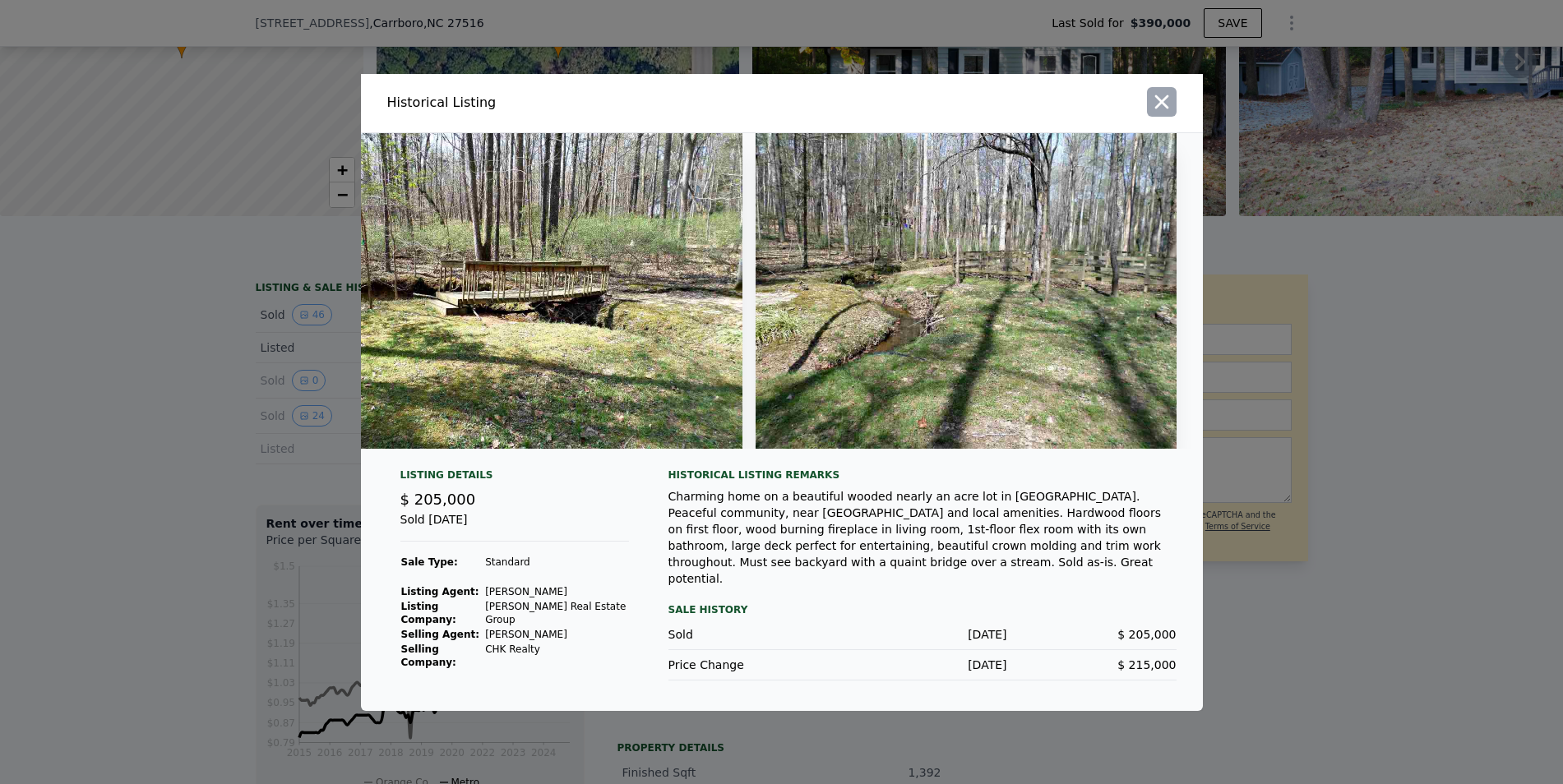
click at [1165, 103] on icon "button" at bounding box center [1162, 102] width 23 height 23
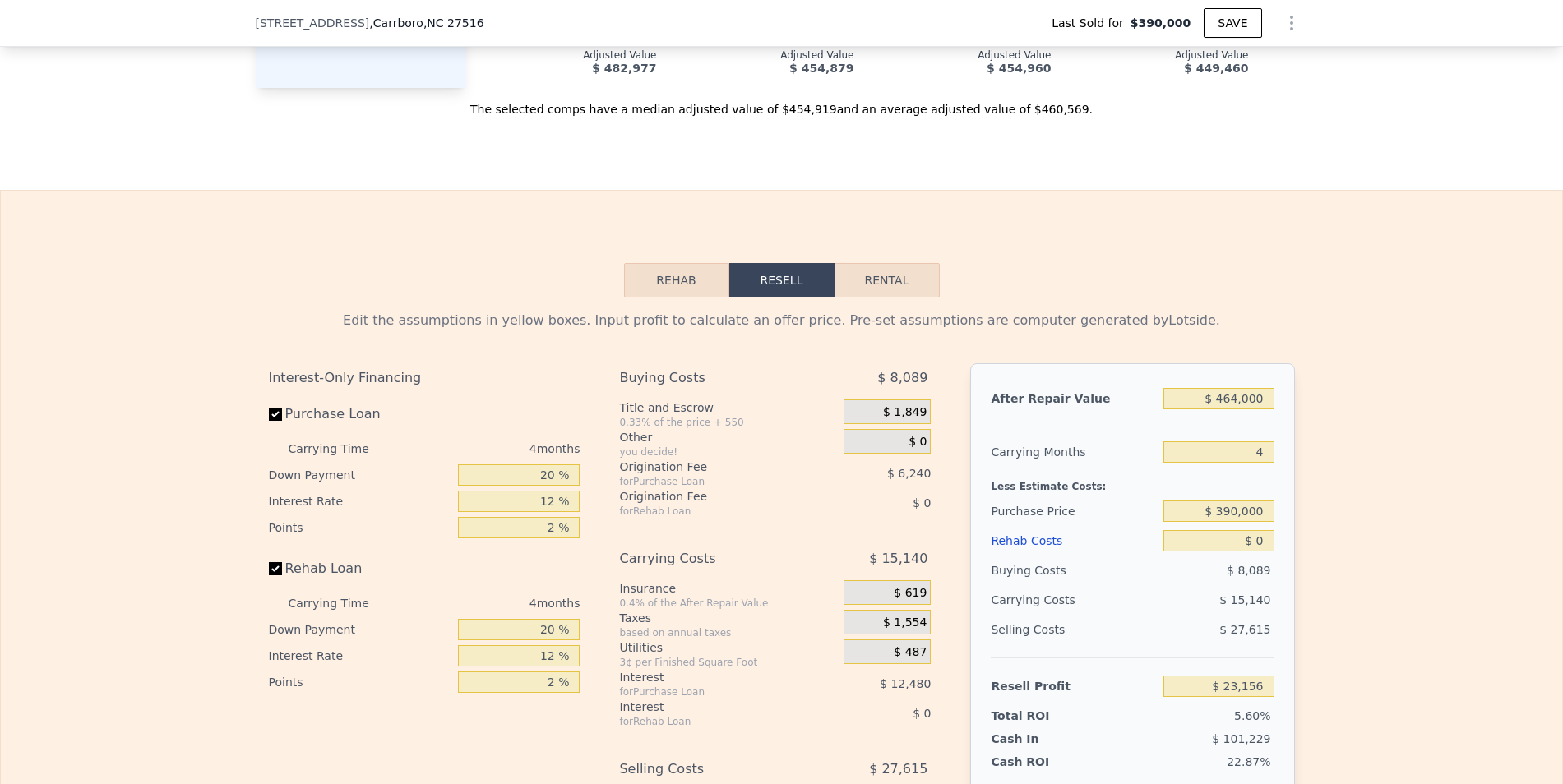
scroll to position [2520, 0]
